Goal: Find specific page/section: Find specific page/section

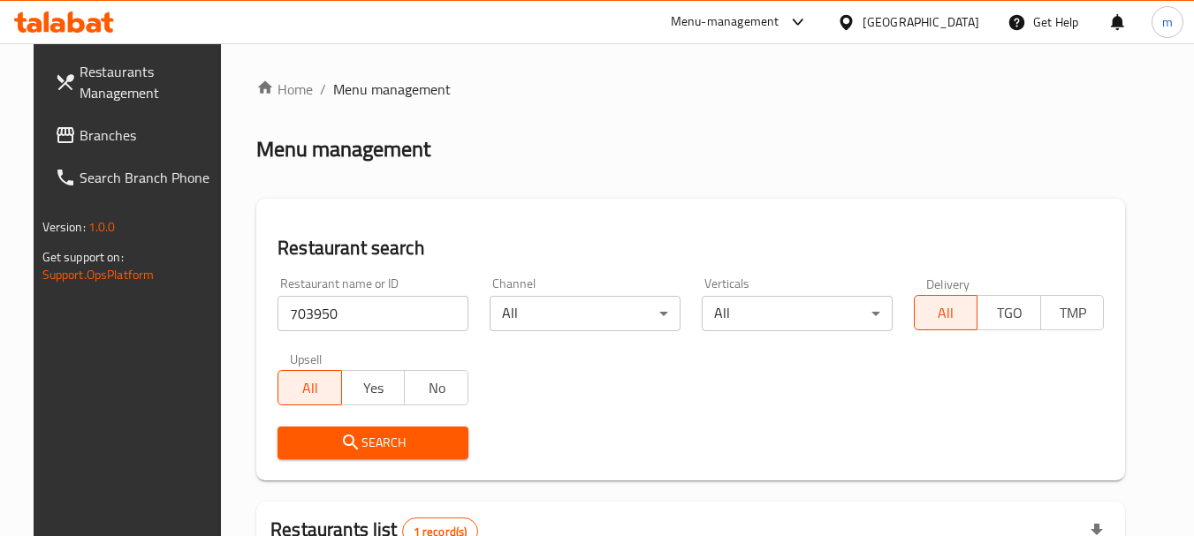
scroll to position [237, 0]
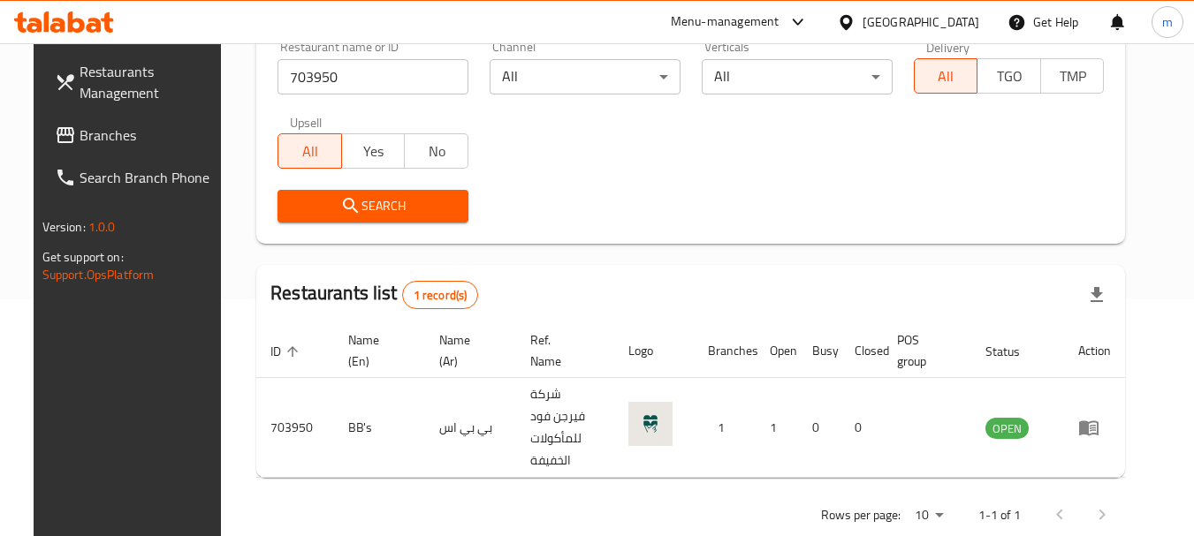
click at [957, 10] on div "[GEOGRAPHIC_DATA]" at bounding box center [907, 22] width 171 height 42
click at [956, 20] on div "[GEOGRAPHIC_DATA]" at bounding box center [920, 21] width 117 height 19
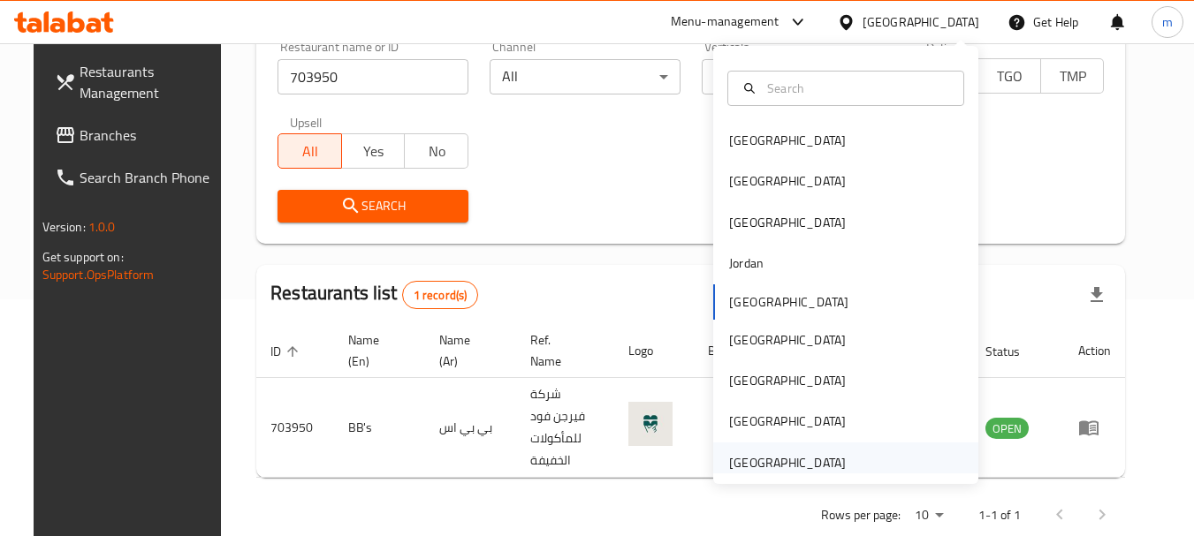
click at [764, 461] on div "[GEOGRAPHIC_DATA]" at bounding box center [787, 462] width 117 height 19
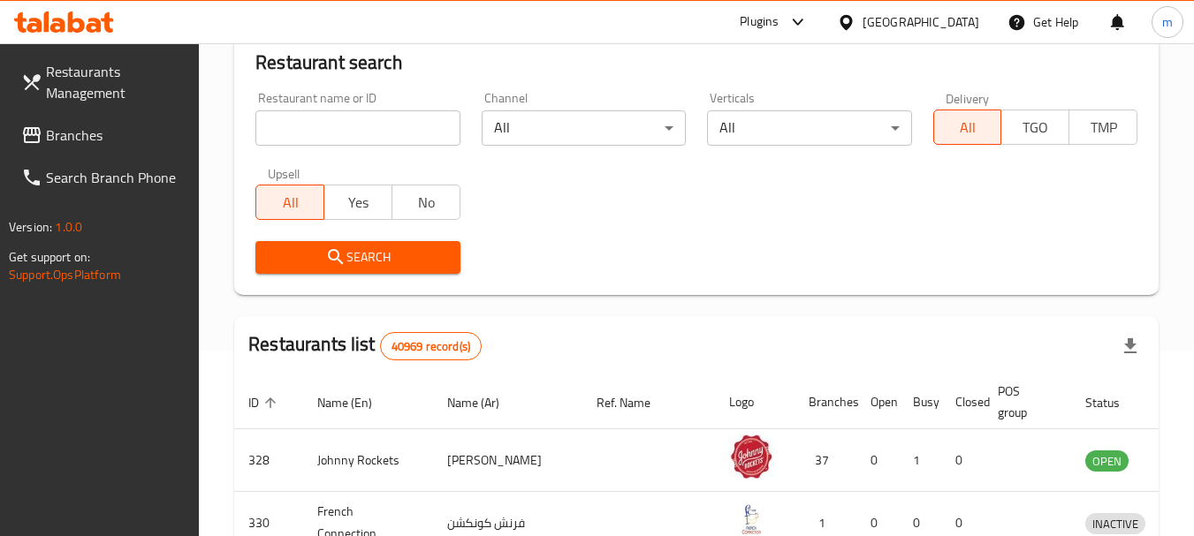
scroll to position [237, 0]
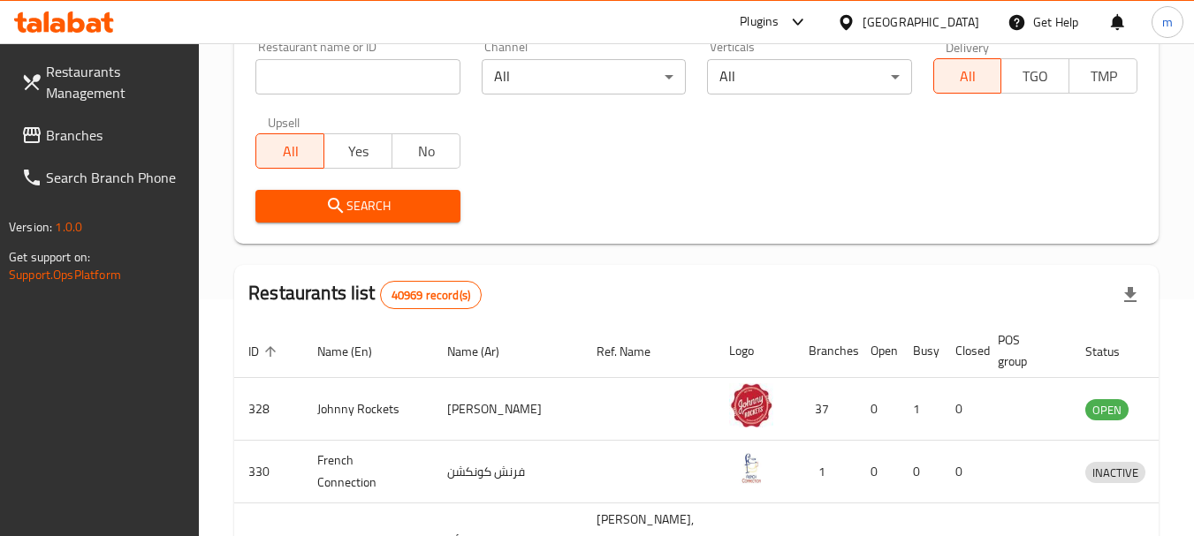
click at [82, 128] on span "Branches" at bounding box center [116, 135] width 140 height 21
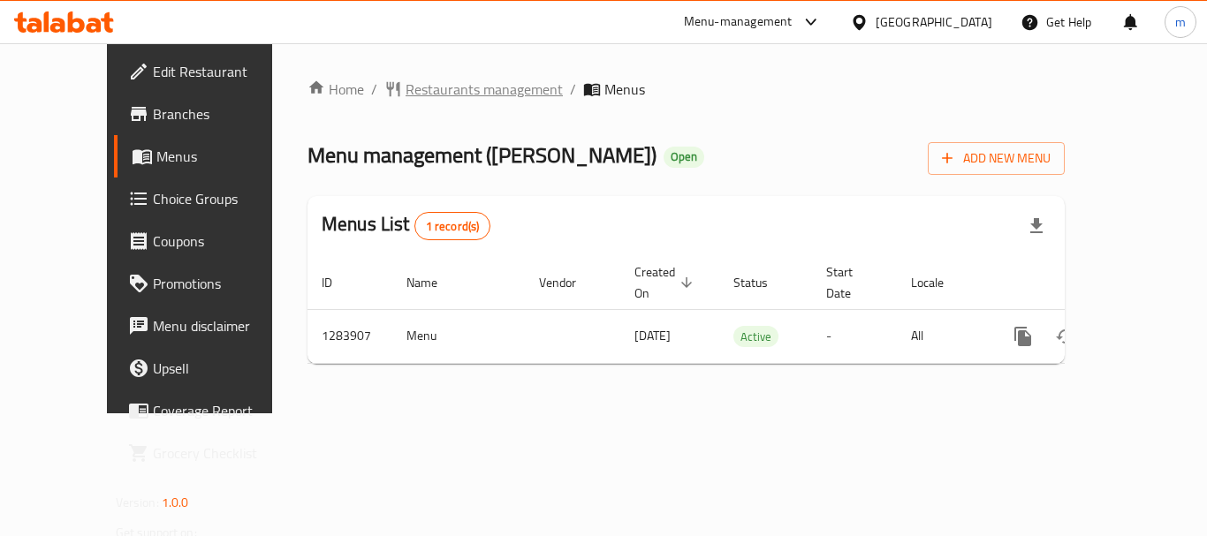
click at [406, 94] on span "Restaurants management" at bounding box center [484, 89] width 157 height 21
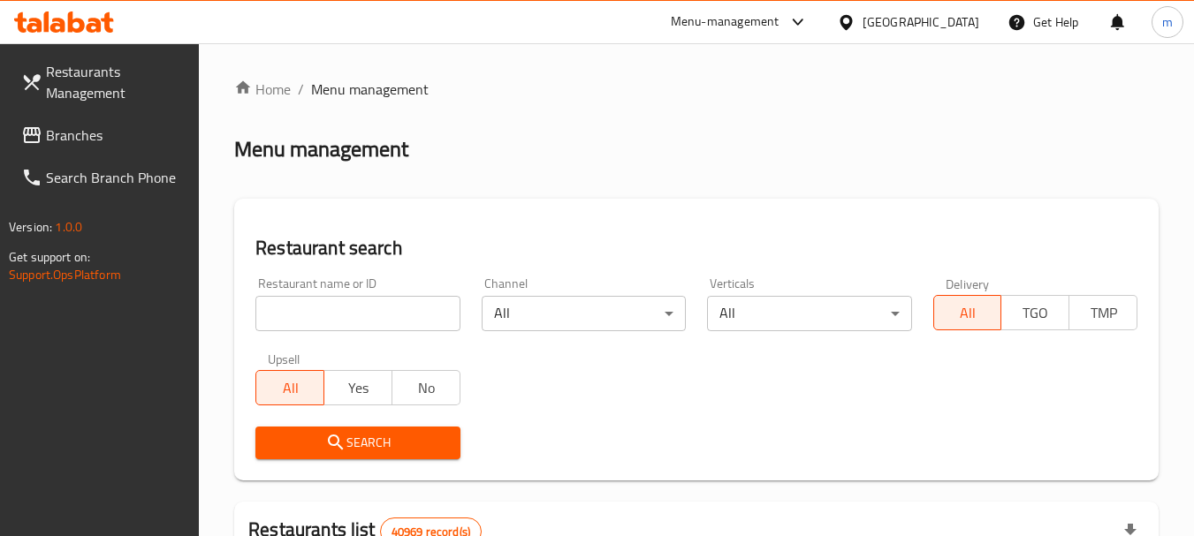
click at [329, 316] on input "search" at bounding box center [357, 313] width 204 height 35
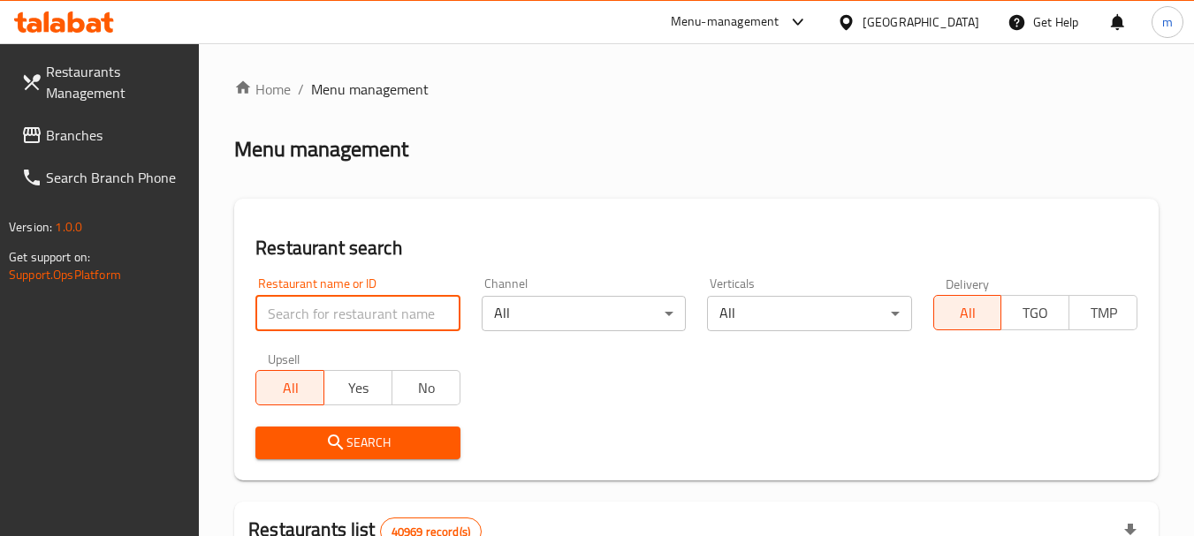
paste input "695485"
type input "695485"
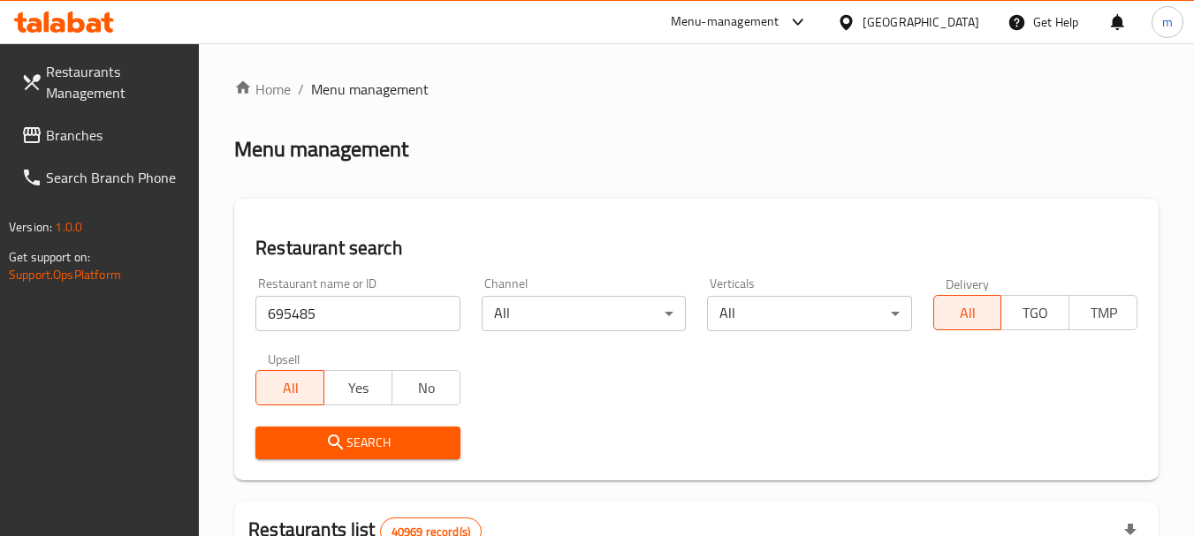
click at [354, 450] on span "Search" at bounding box center [357, 443] width 176 height 22
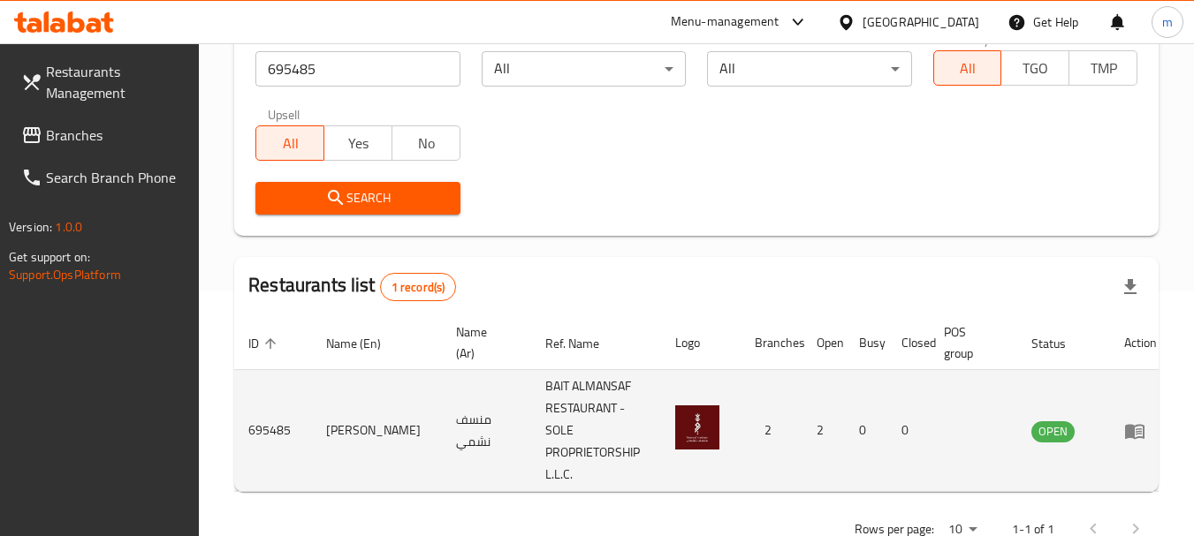
scroll to position [252, 0]
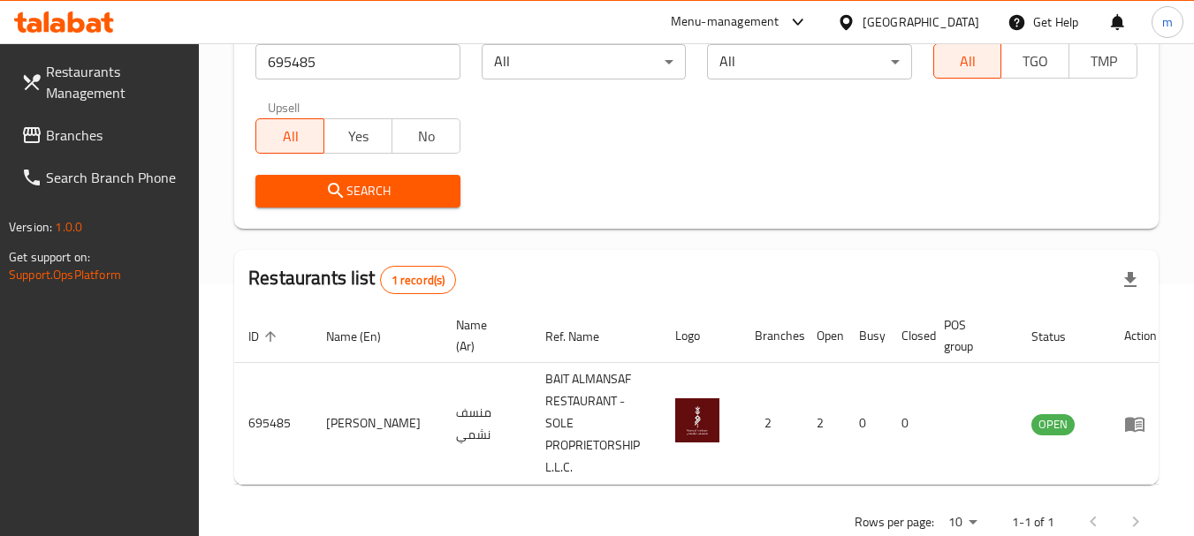
click at [902, 18] on div "[GEOGRAPHIC_DATA]" at bounding box center [920, 21] width 117 height 19
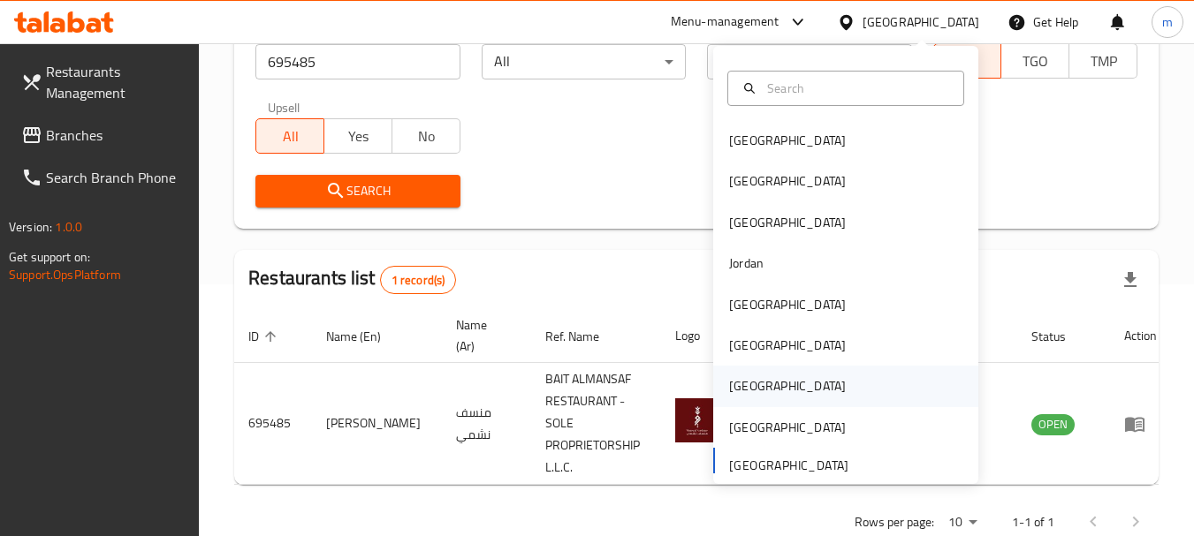
click at [729, 378] on div "[GEOGRAPHIC_DATA]" at bounding box center [787, 385] width 117 height 19
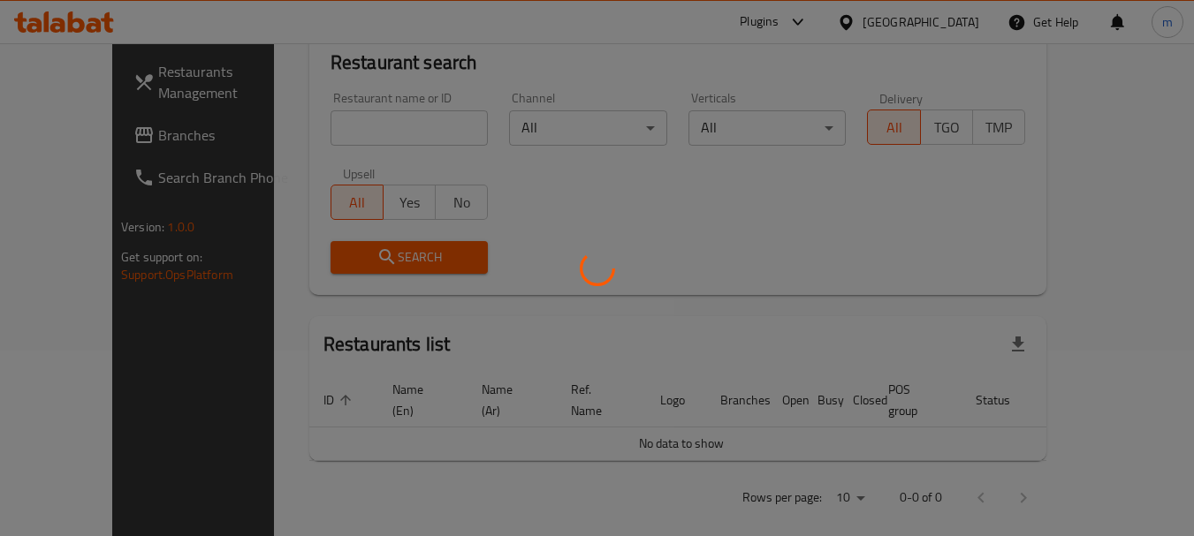
scroll to position [252, 0]
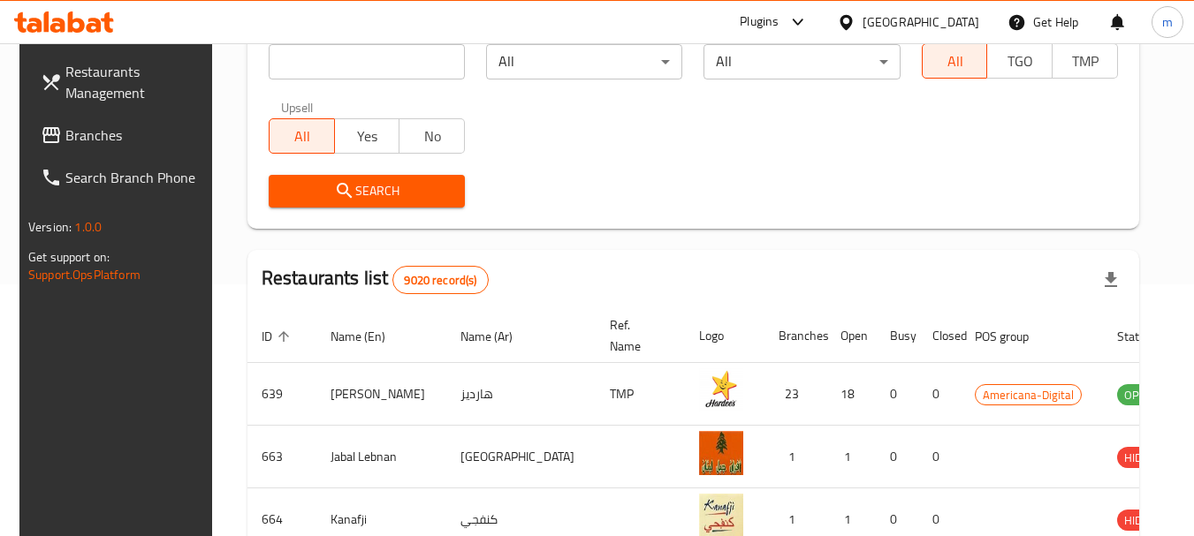
click at [98, 137] on span "Branches" at bounding box center [135, 135] width 140 height 21
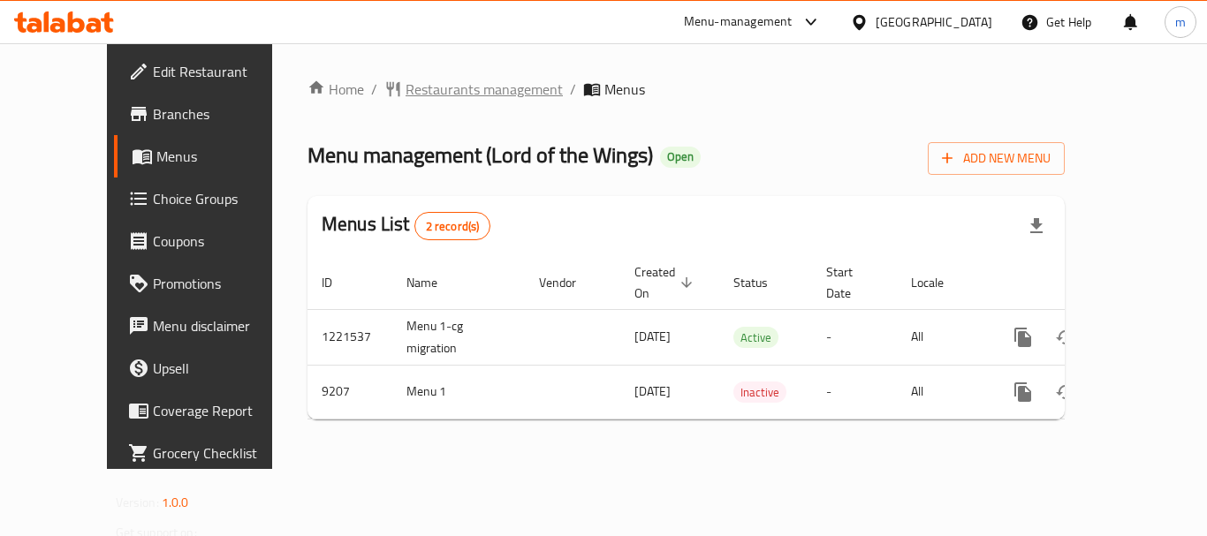
click at [438, 80] on span "Restaurants management" at bounding box center [484, 89] width 157 height 21
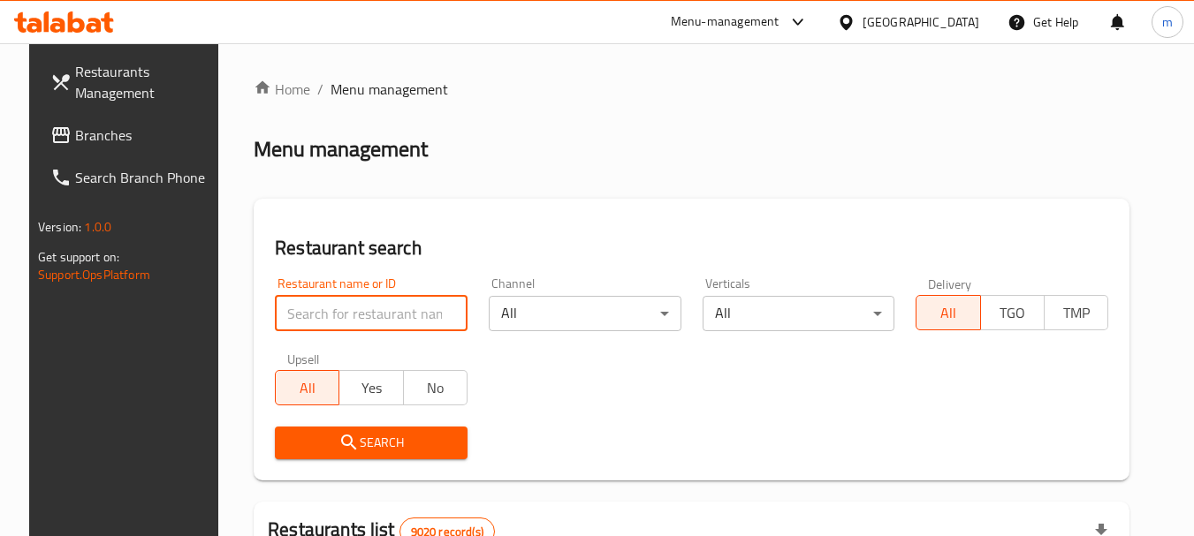
click at [329, 317] on input "search" at bounding box center [371, 313] width 193 height 35
paste input "5558"
type input "5558"
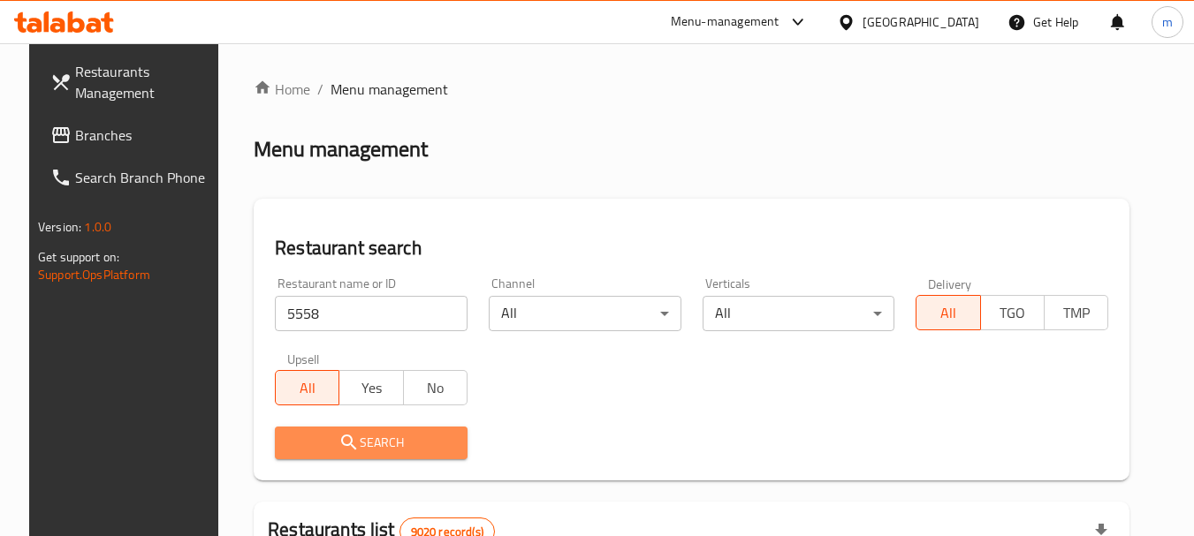
click at [341, 445] on icon "submit" at bounding box center [348, 442] width 15 height 15
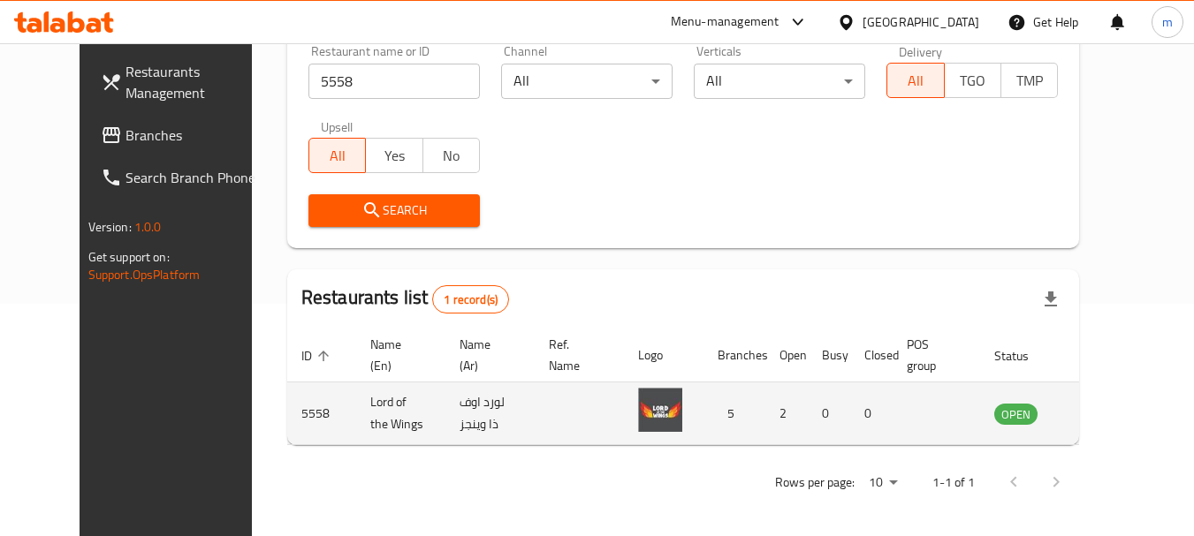
scroll to position [237, 0]
